Goal: Information Seeking & Learning: Learn about a topic

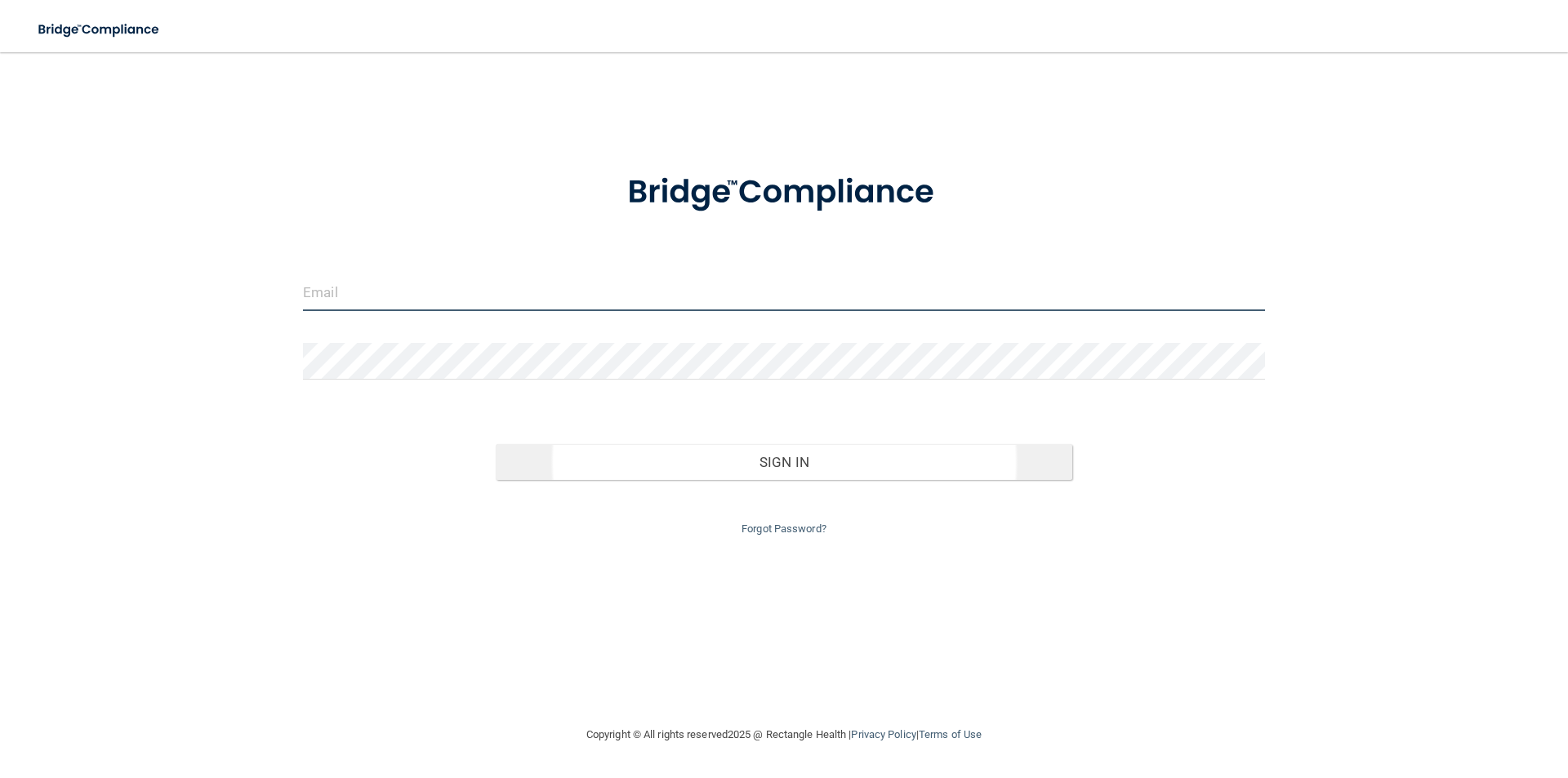
type input "[EMAIL_ADDRESS][DOMAIN_NAME]"
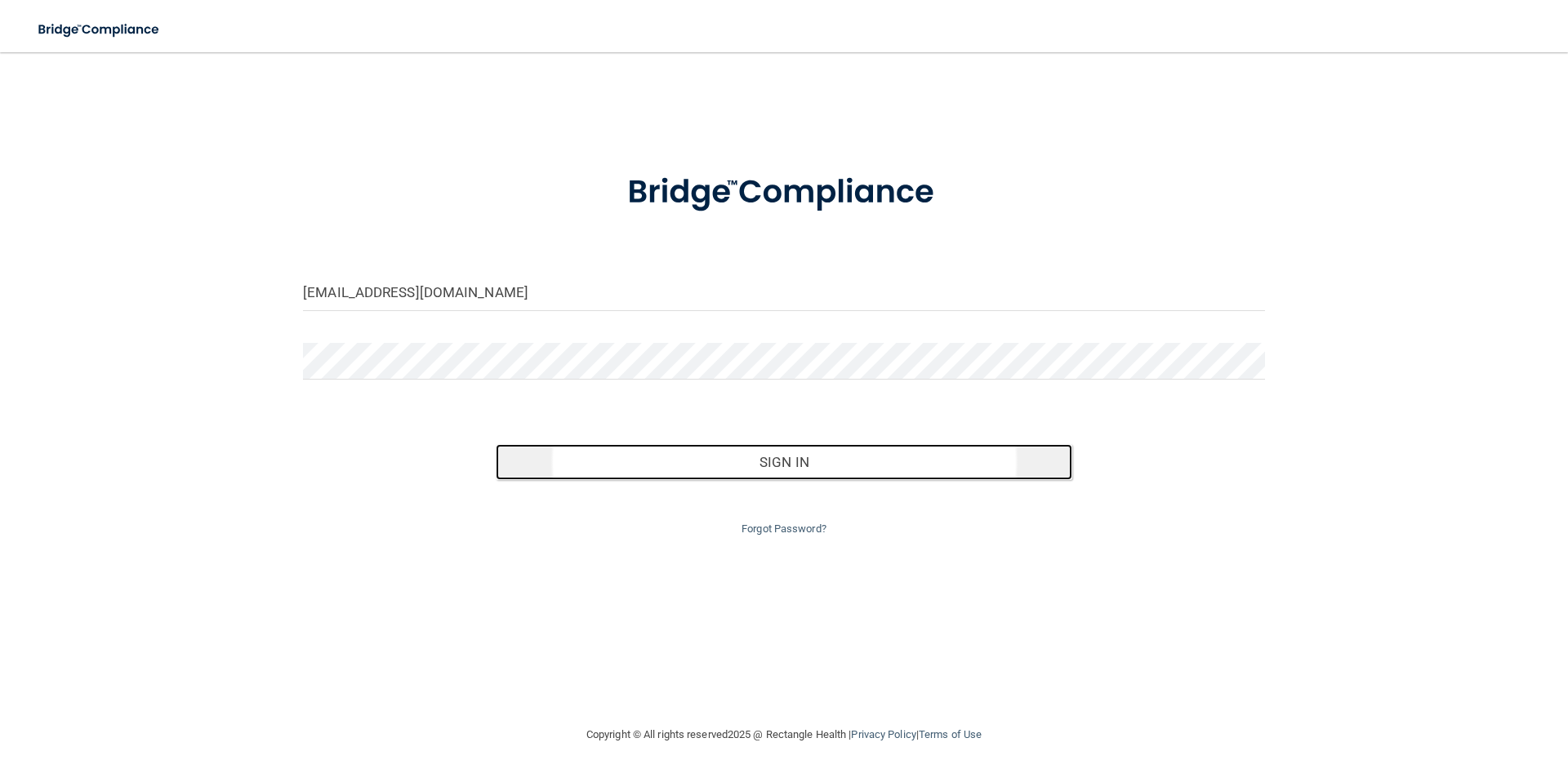
click at [754, 475] on button "Sign In" at bounding box center [784, 462] width 578 height 36
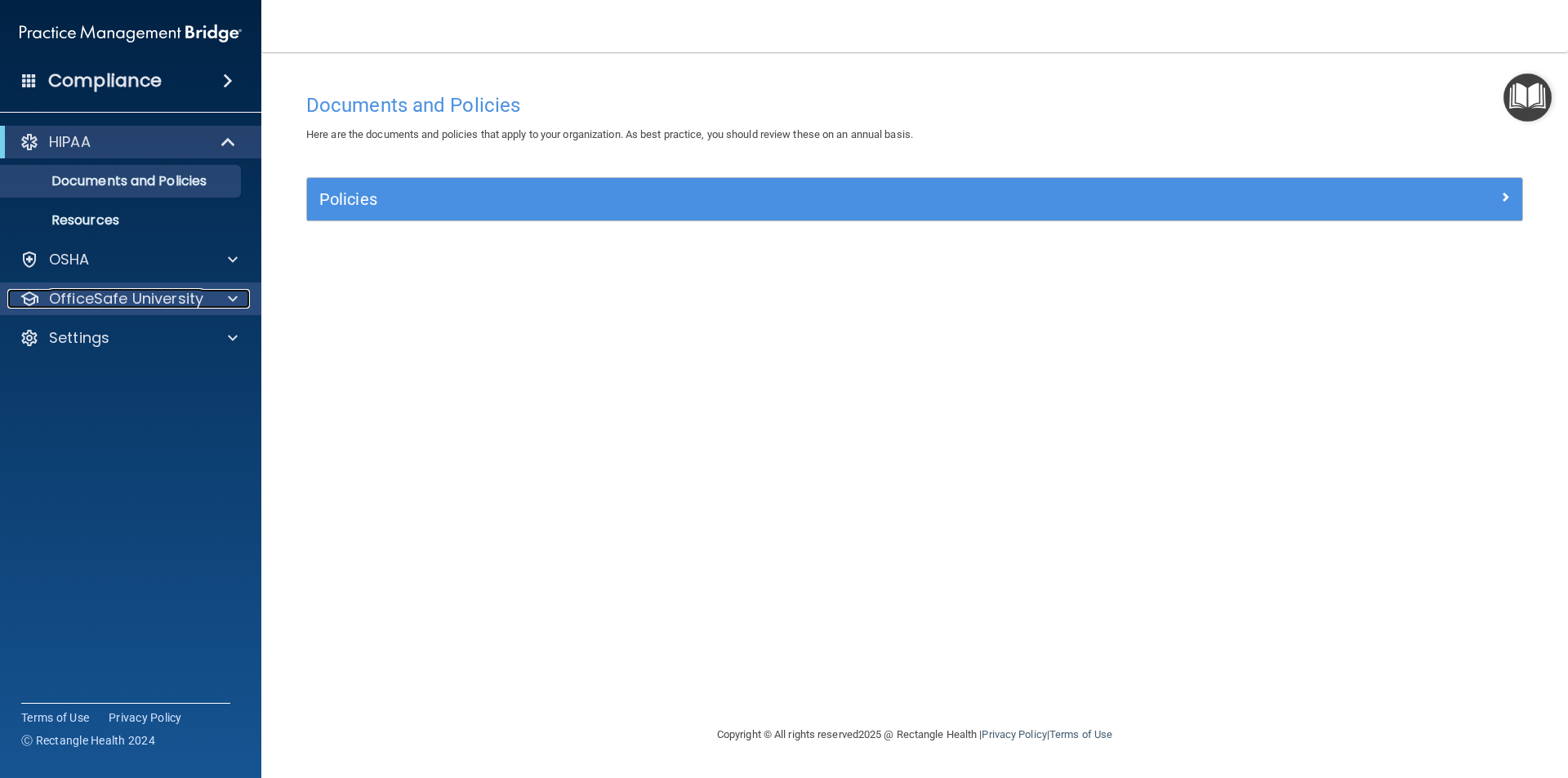
click at [76, 300] on p "OfficeSafe University" at bounding box center [126, 298] width 154 height 19
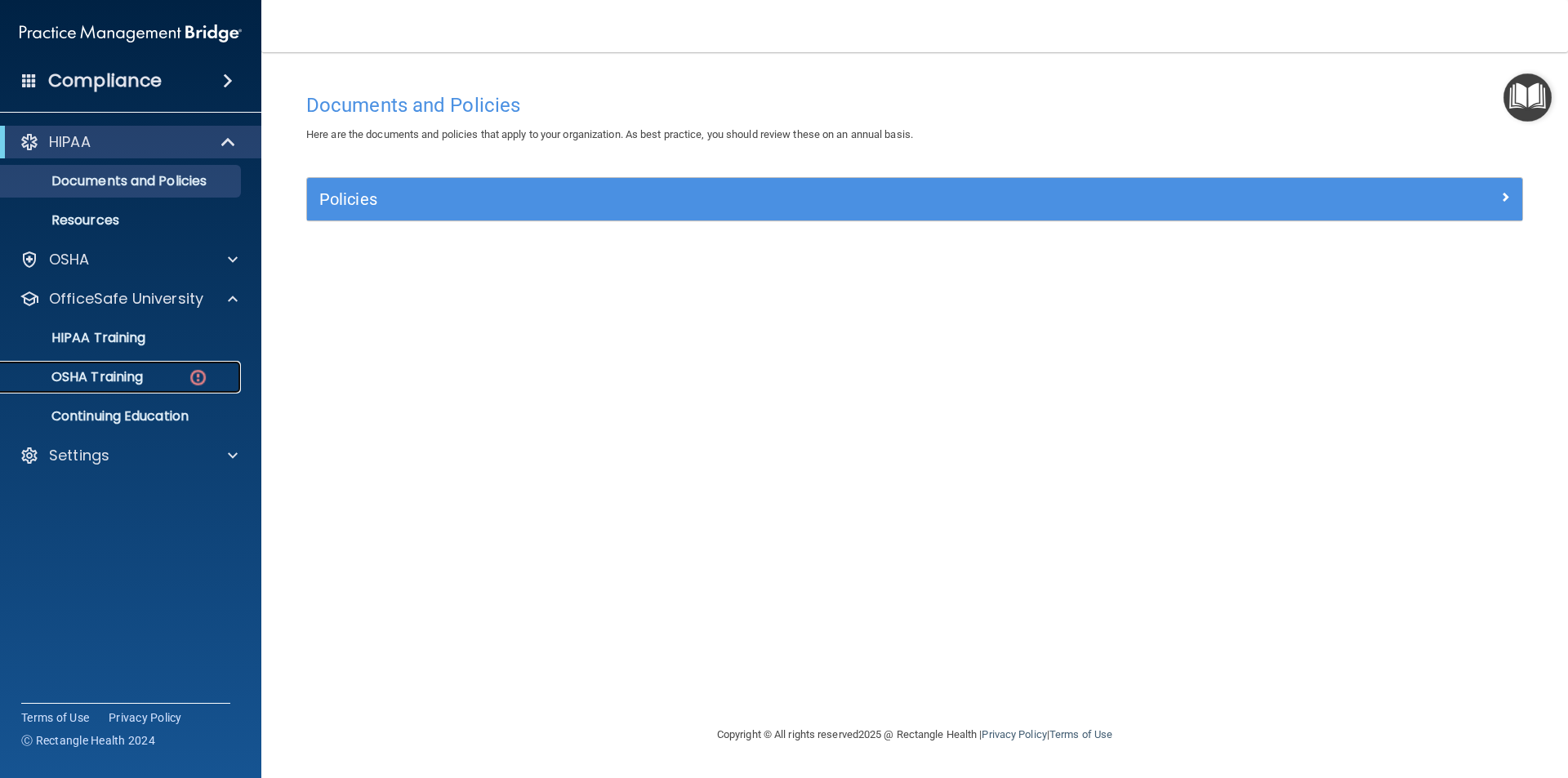
click at [86, 375] on p "OSHA Training" at bounding box center [77, 377] width 133 height 16
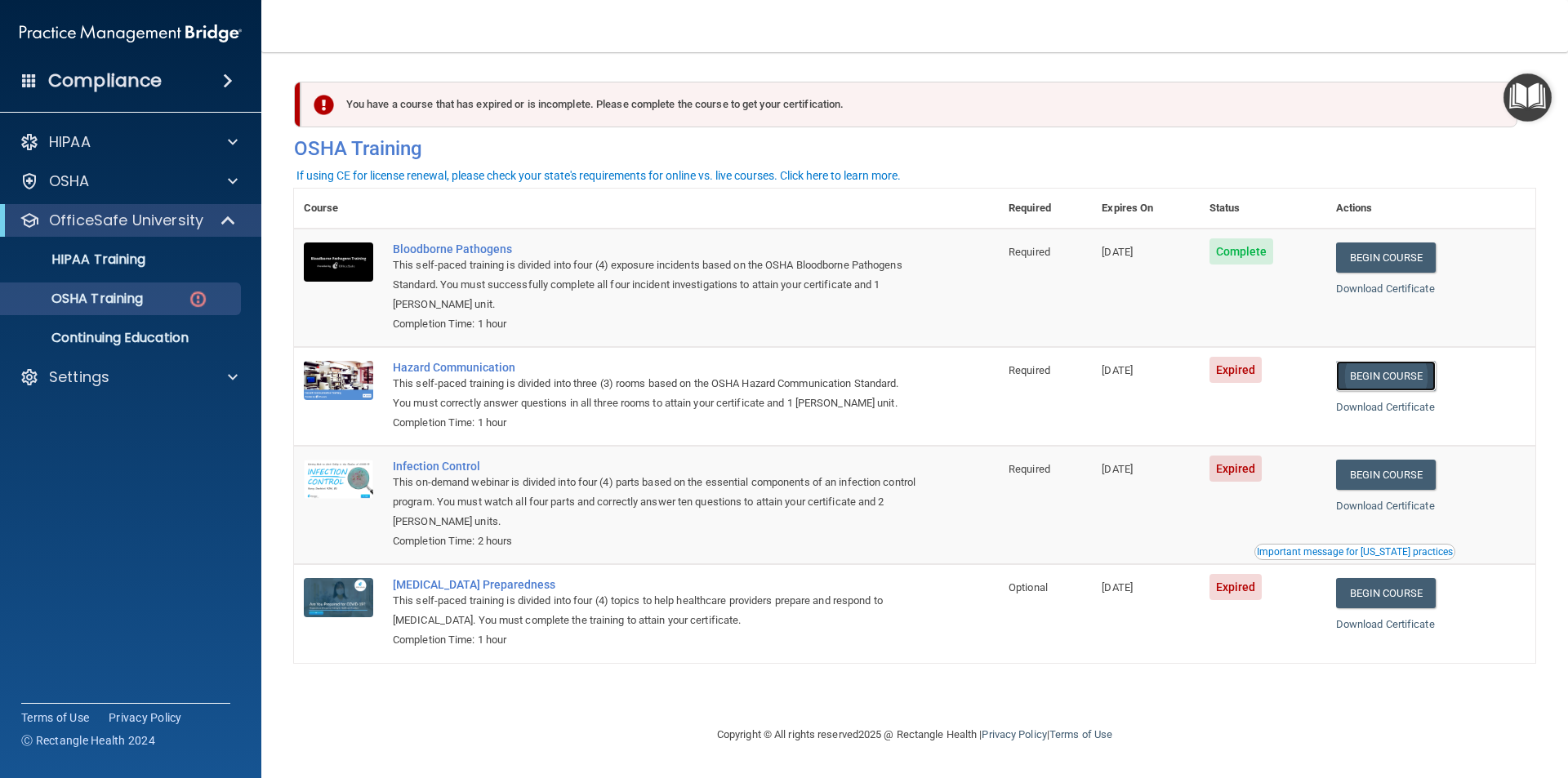
click at [1406, 370] on link "Begin Course" at bounding box center [1385, 376] width 100 height 30
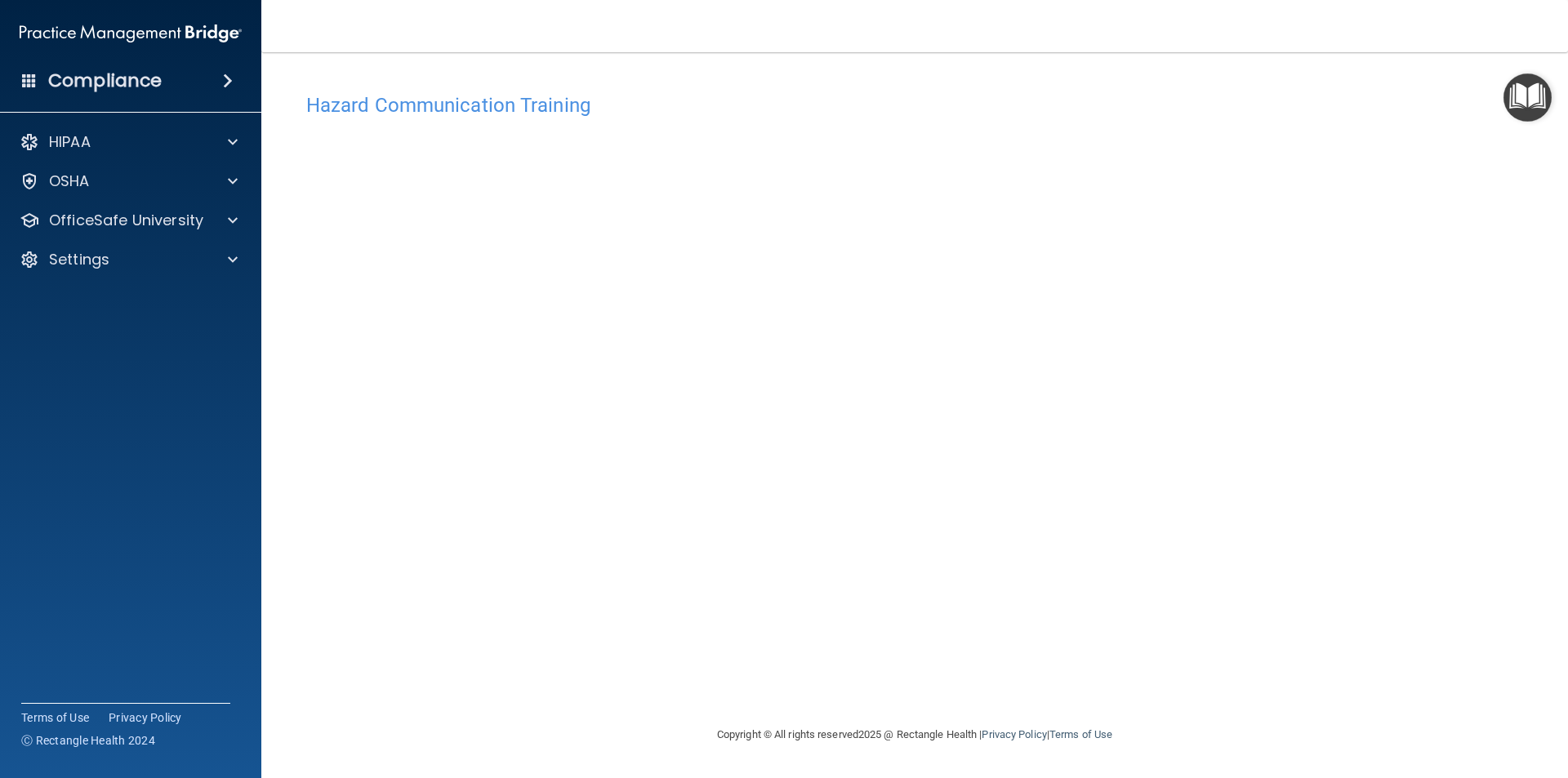
click at [1527, 94] on img "Open Resource Center" at bounding box center [1527, 97] width 48 height 48
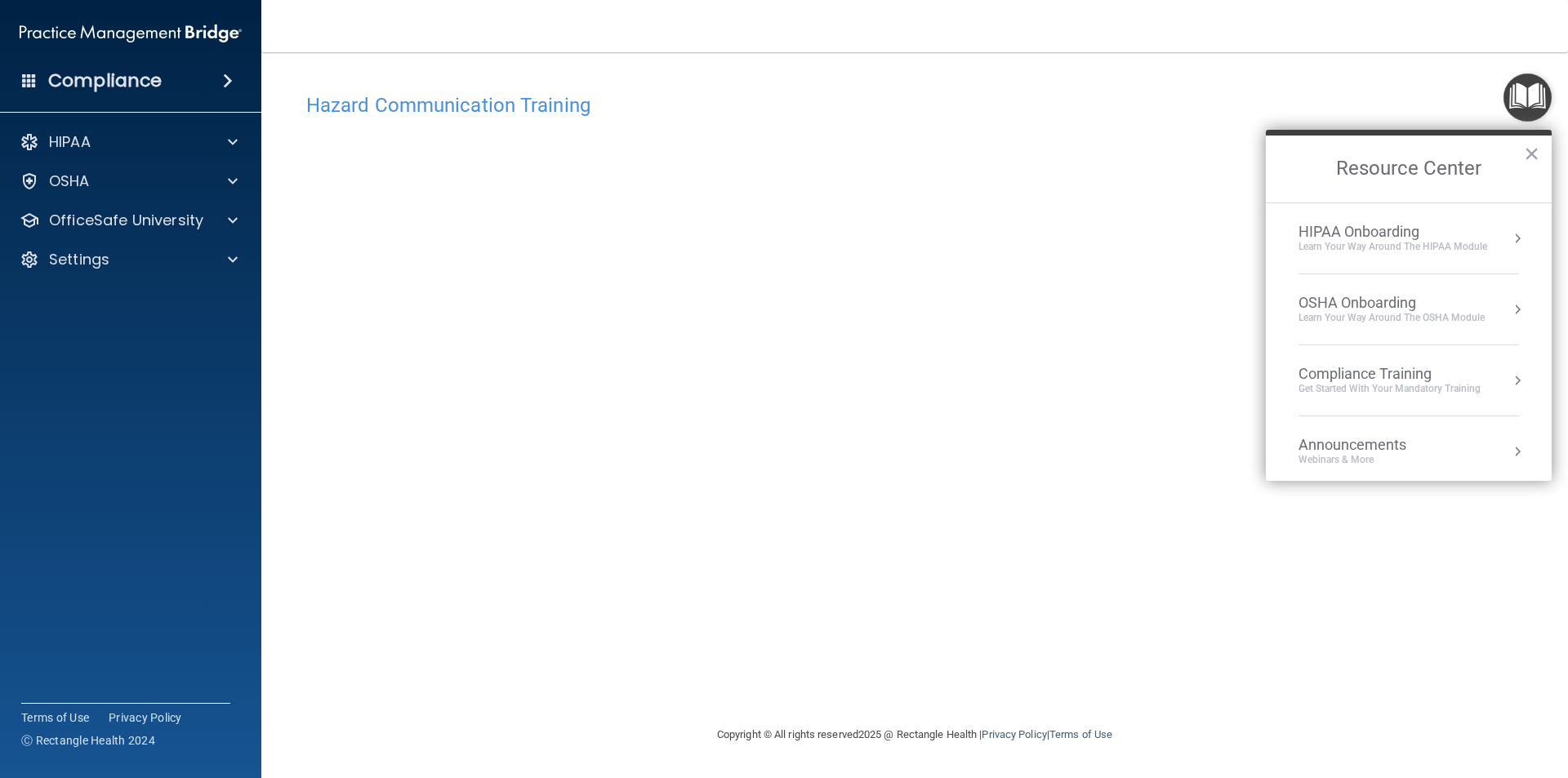
click at [1248, 598] on div "Hazard Communication Training This course doesn’t expire until [DATE]. Are you …" at bounding box center [914, 405] width 1241 height 640
click at [1530, 153] on button "×" at bounding box center [1531, 153] width 15 height 26
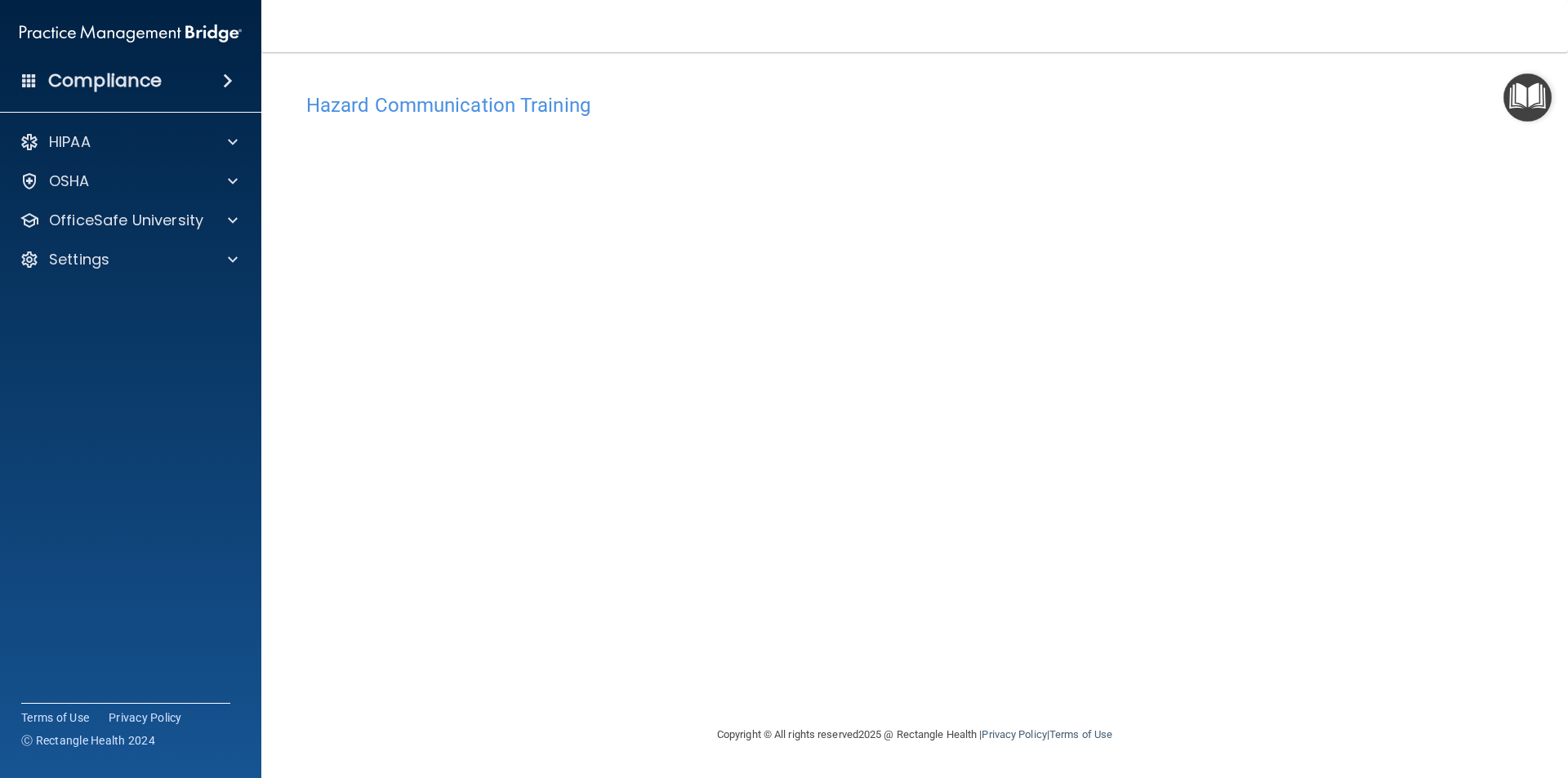
click at [432, 109] on h4 "Hazard Communication Training" at bounding box center [914, 105] width 1216 height 21
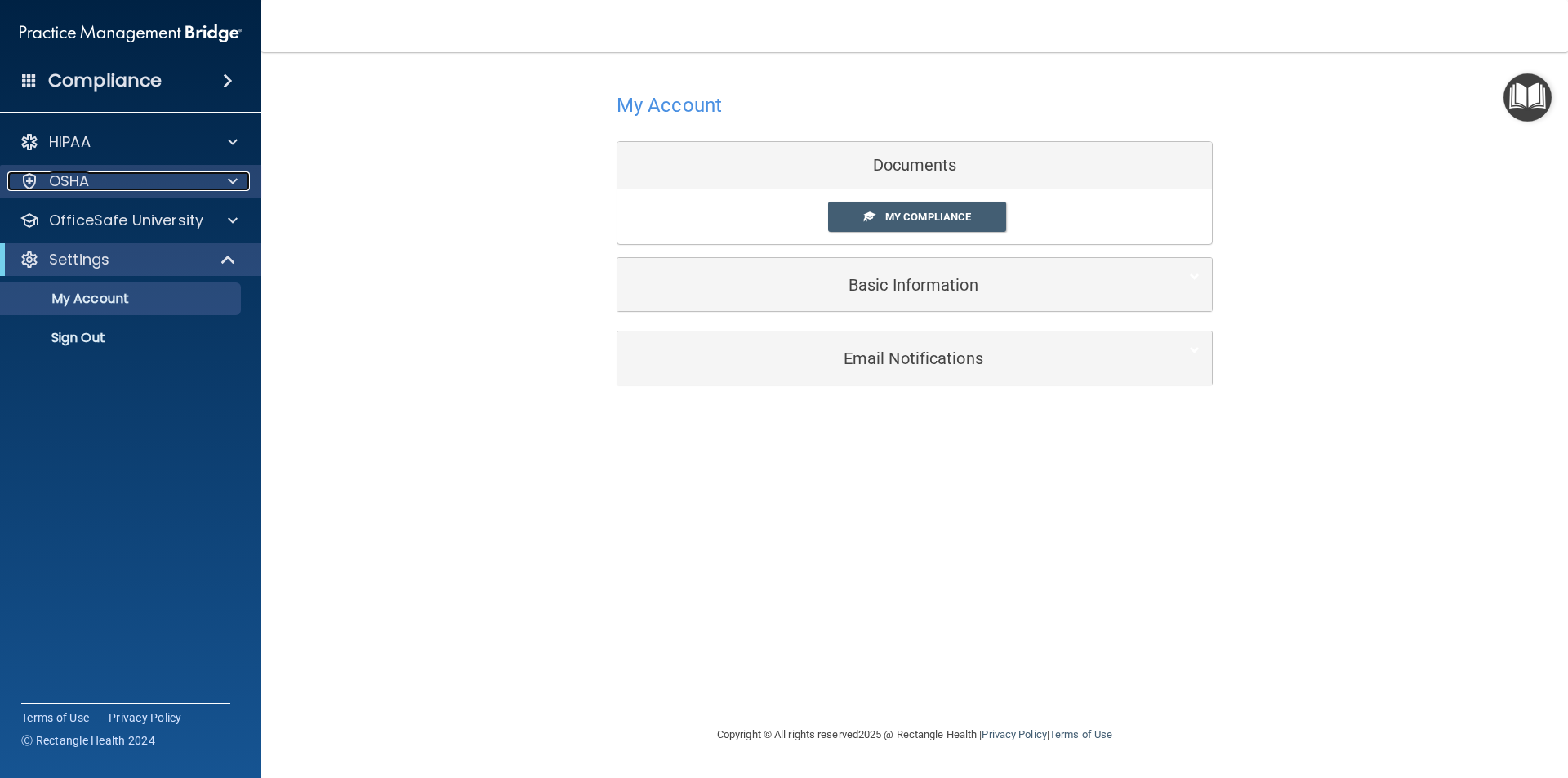
click at [92, 179] on div "OSHA" at bounding box center [108, 180] width 202 height 19
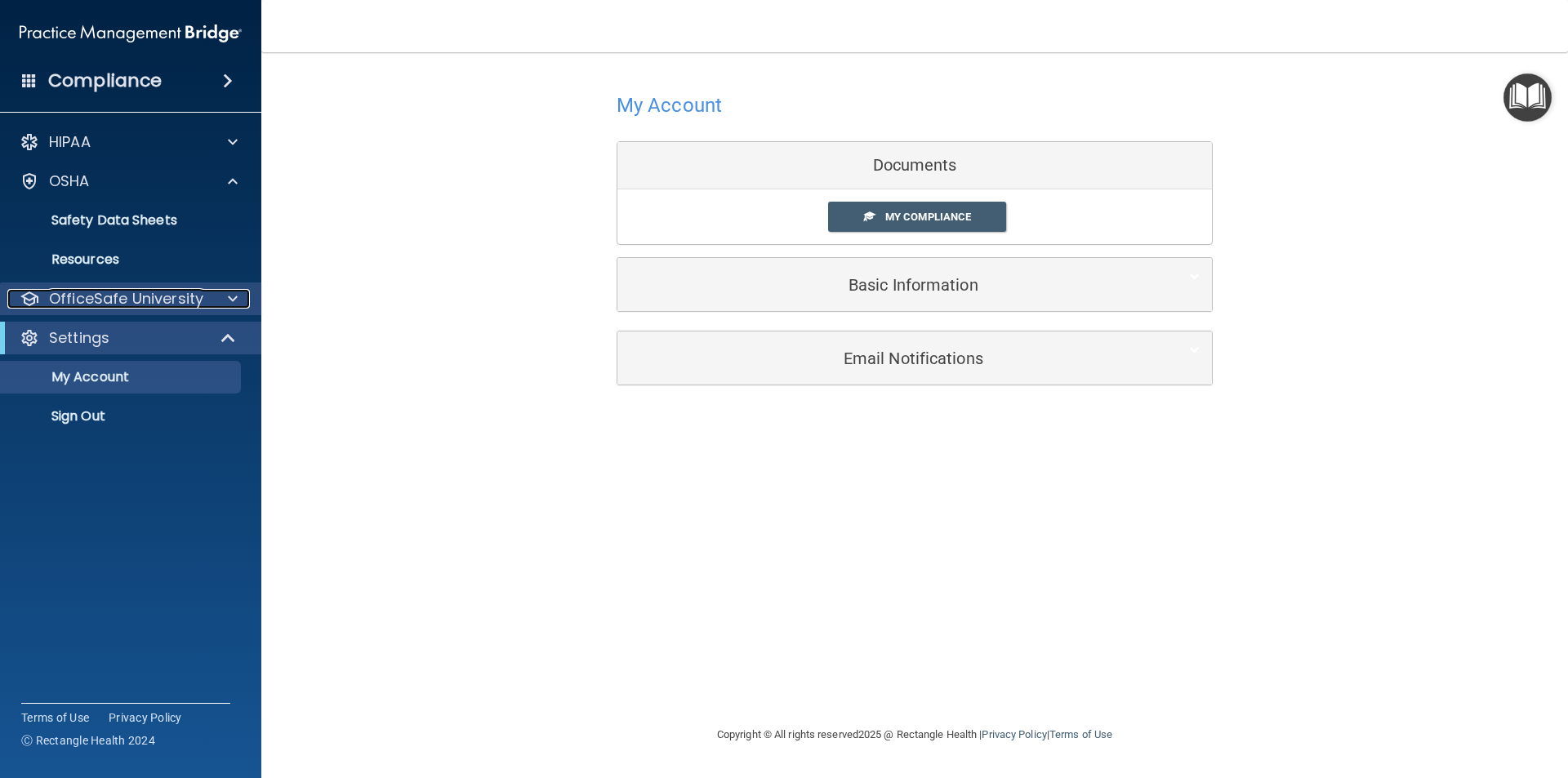
click at [91, 300] on p "OfficeSafe University" at bounding box center [126, 298] width 154 height 19
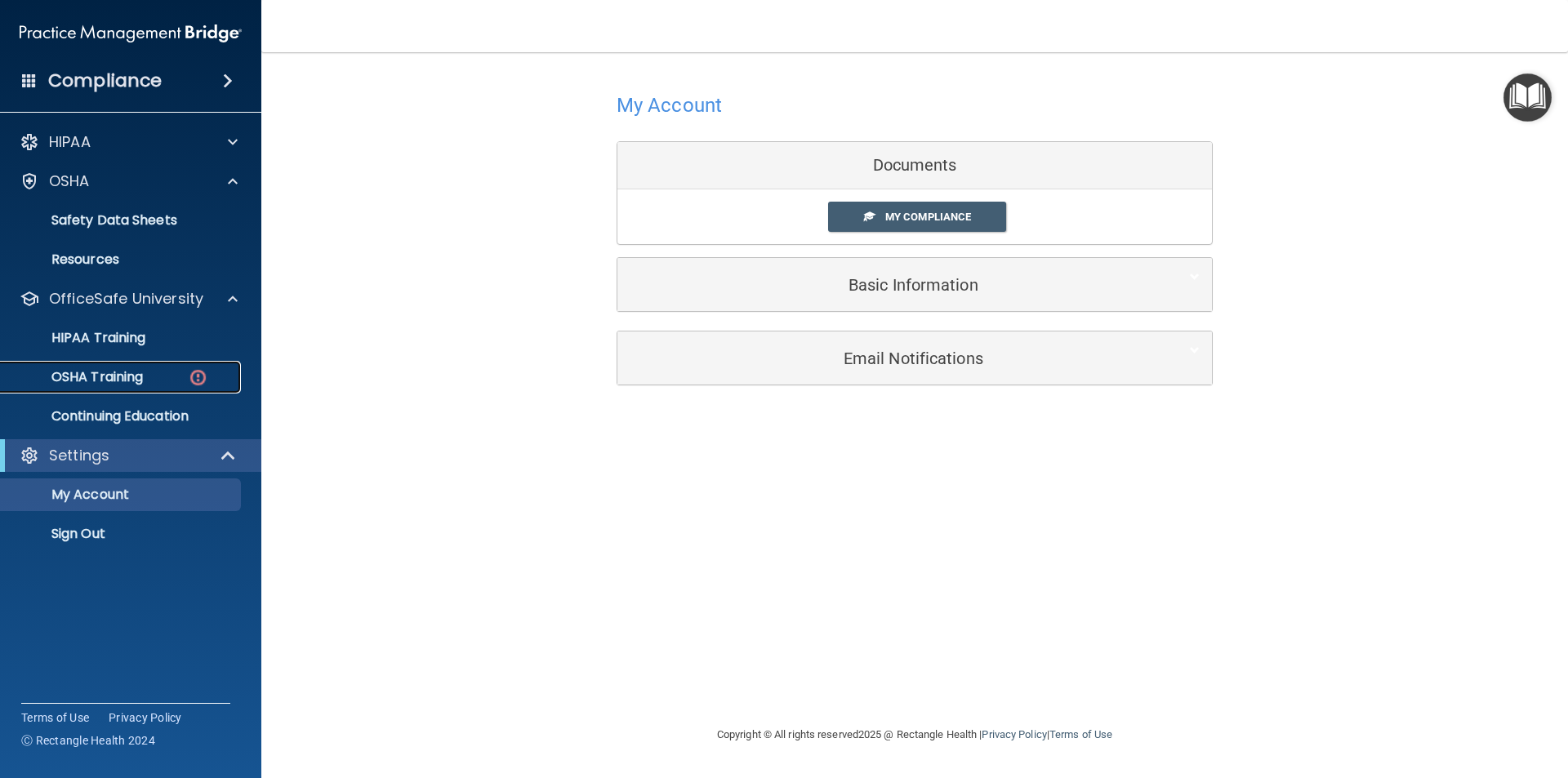
click at [100, 383] on p "OSHA Training" at bounding box center [77, 377] width 133 height 16
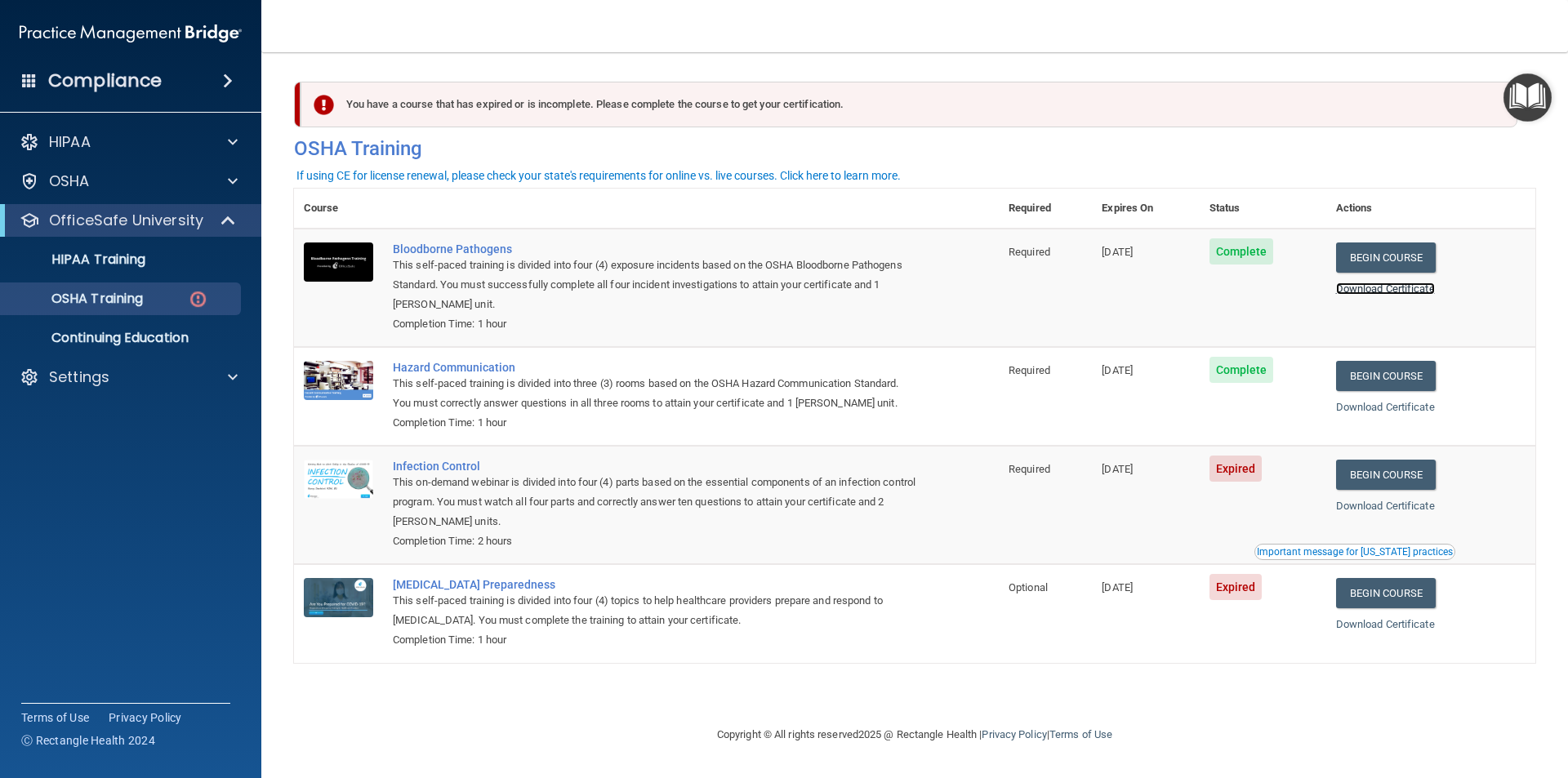
click at [1396, 287] on link "Download Certificate" at bounding box center [1385, 289] width 99 height 13
click at [1385, 409] on link "Download Certificate" at bounding box center [1385, 407] width 99 height 13
